Goal: Find specific page/section: Find specific page/section

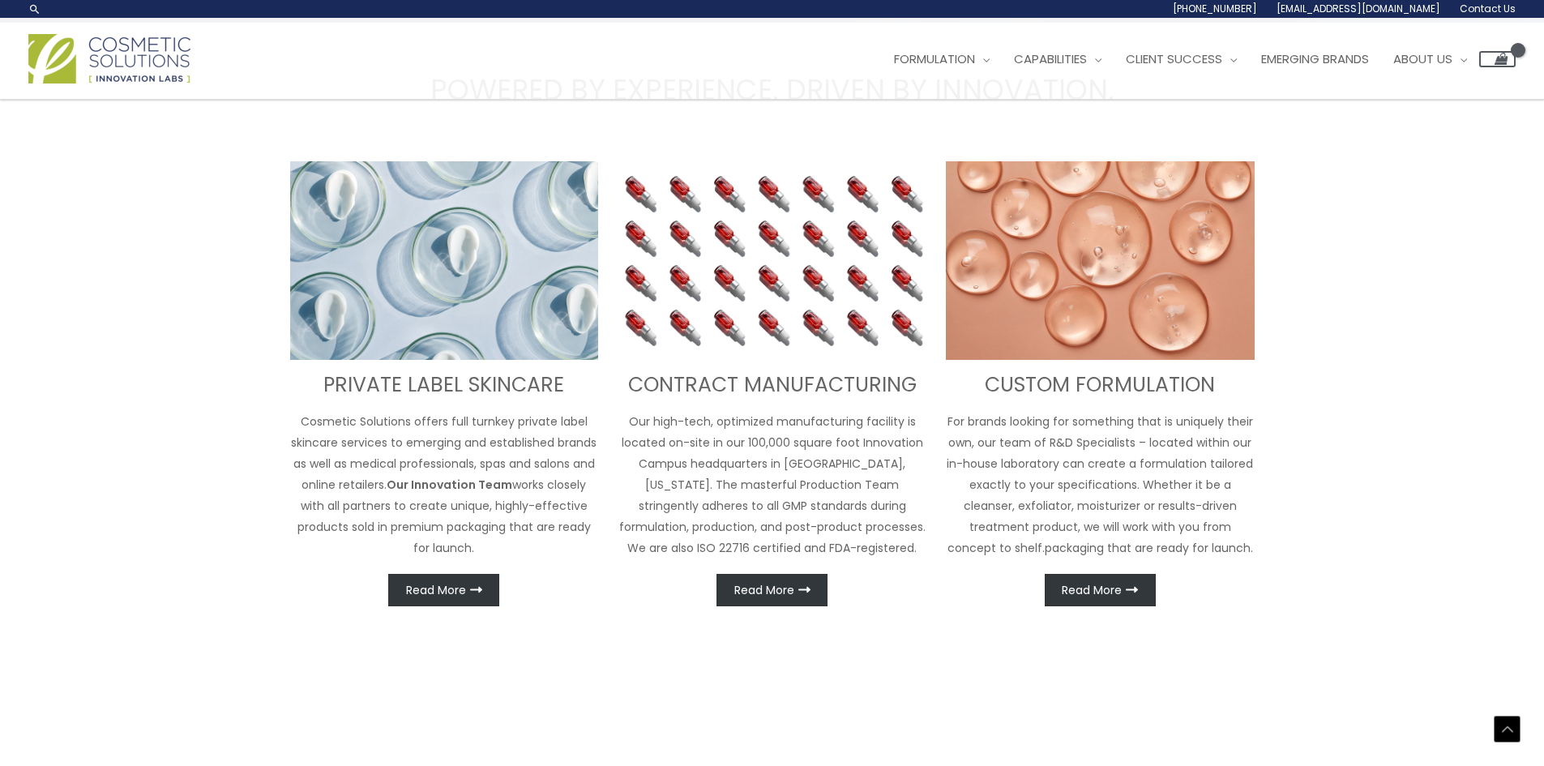
scroll to position [537, 0]
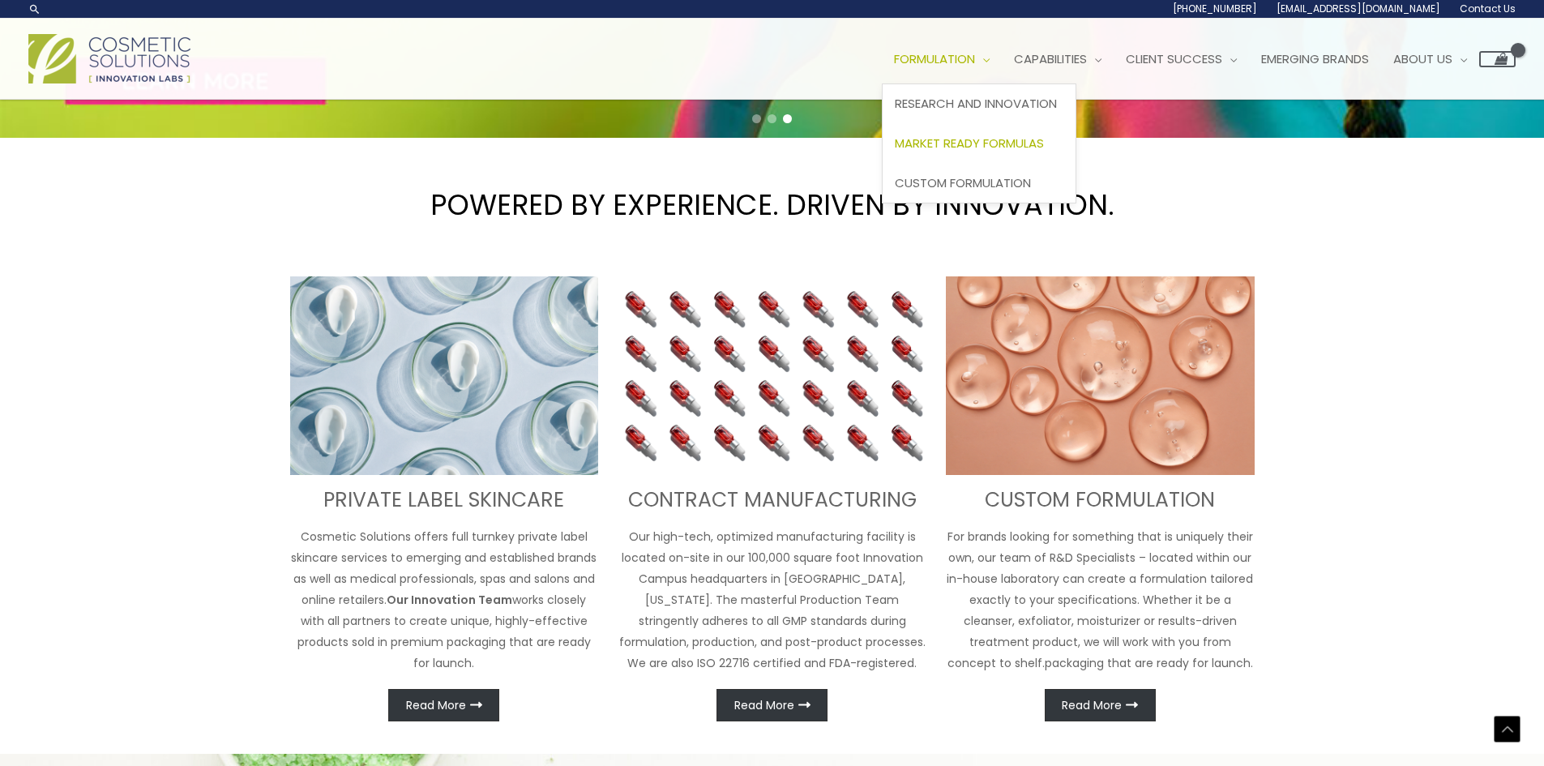
click at [963, 139] on span "Market Ready Formulas" at bounding box center [969, 143] width 149 height 17
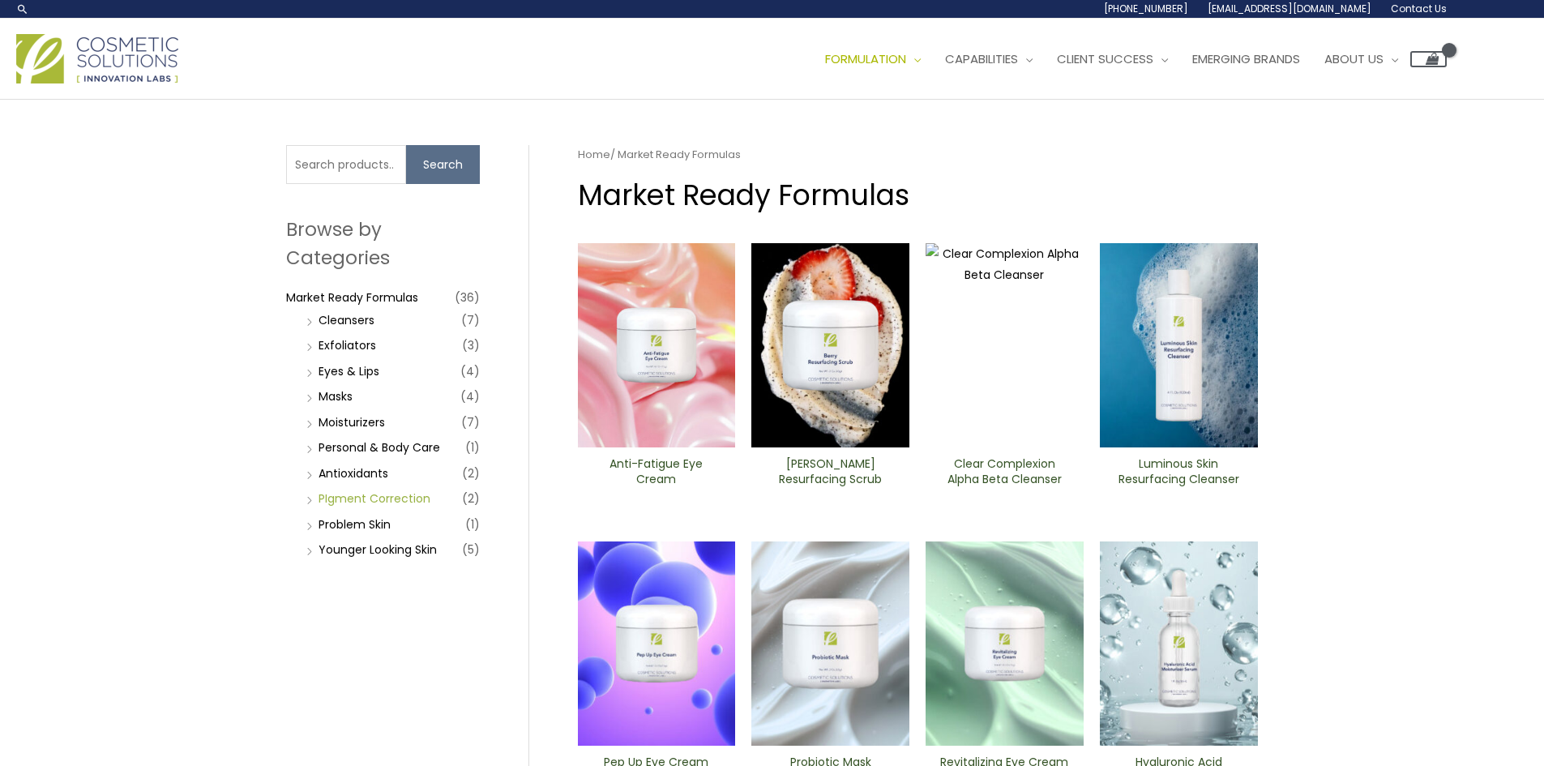
click at [354, 494] on link "PIgment Correction" at bounding box center [375, 498] width 112 height 16
